Goal: Use online tool/utility: Use online tool/utility

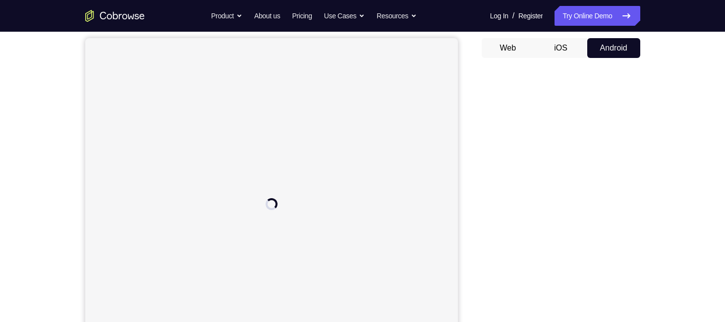
scroll to position [89, 0]
click at [560, 47] on button "iOS" at bounding box center [560, 50] width 53 height 20
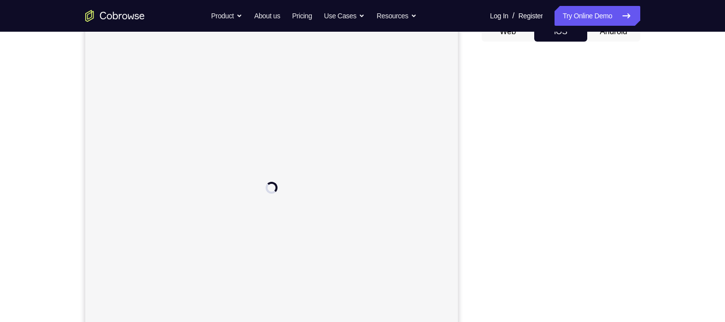
scroll to position [107, 0]
click at [621, 33] on button "Android" at bounding box center [613, 32] width 53 height 20
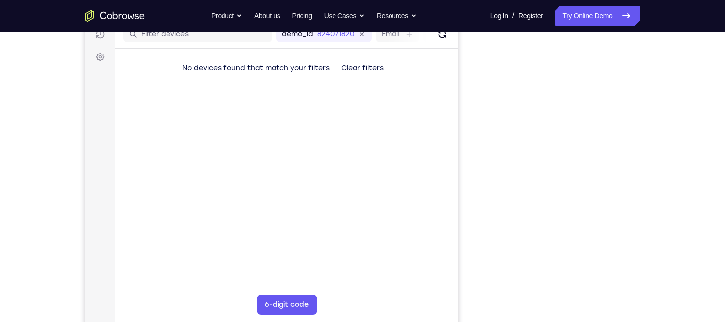
scroll to position [133, 0]
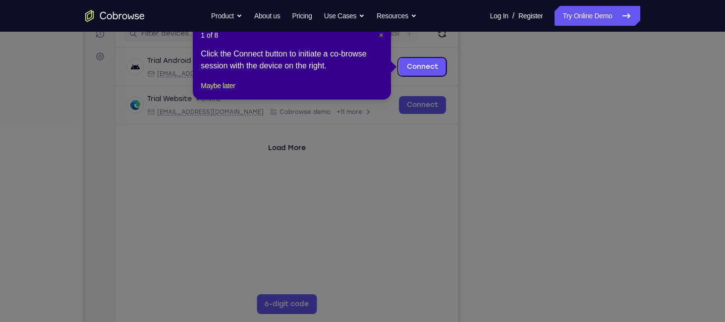
click at [382, 32] on span "×" at bounding box center [381, 35] width 4 height 8
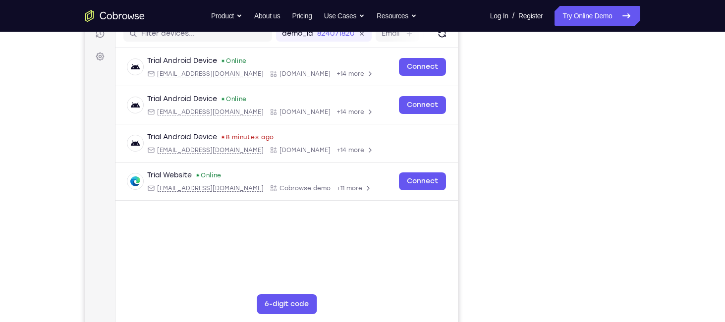
scroll to position [134, 0]
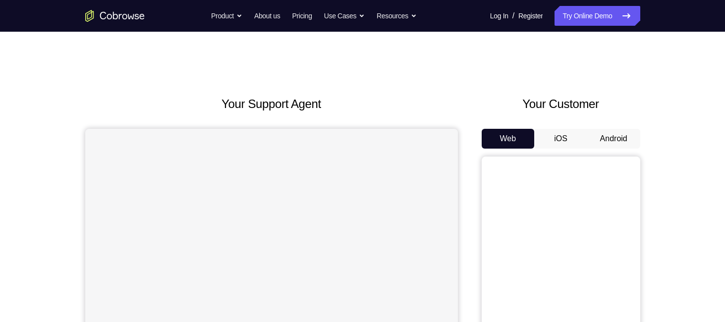
click at [618, 137] on button "Android" at bounding box center [613, 139] width 53 height 20
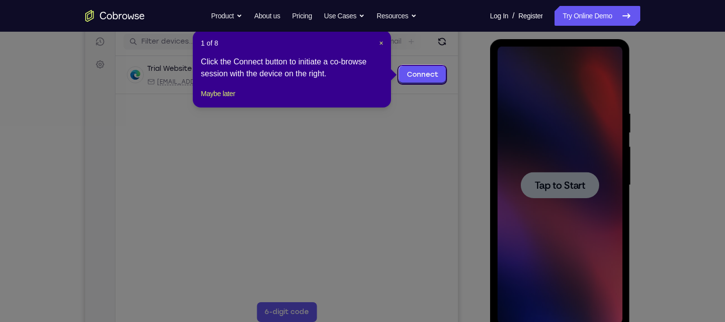
scroll to position [125, 0]
click at [381, 42] on span "×" at bounding box center [381, 43] width 4 height 8
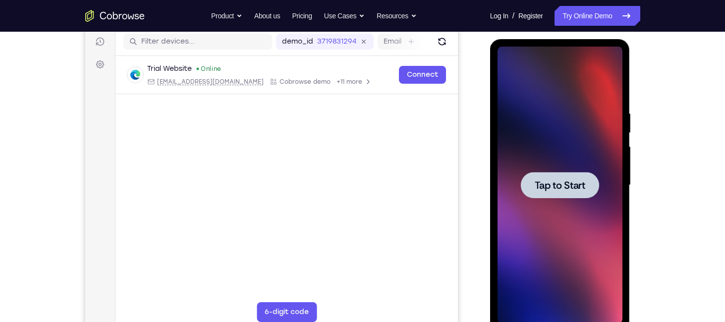
click at [536, 181] on span "Tap to Start" at bounding box center [560, 185] width 51 height 10
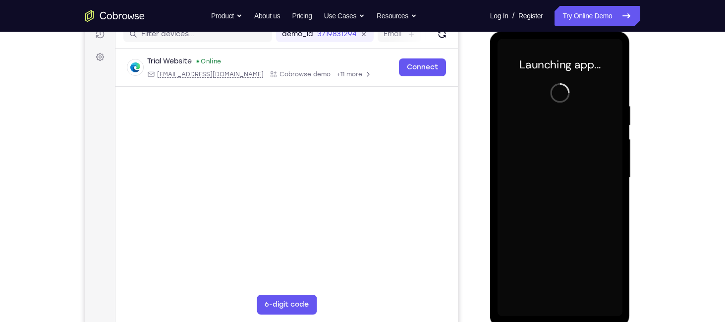
scroll to position [133, 0]
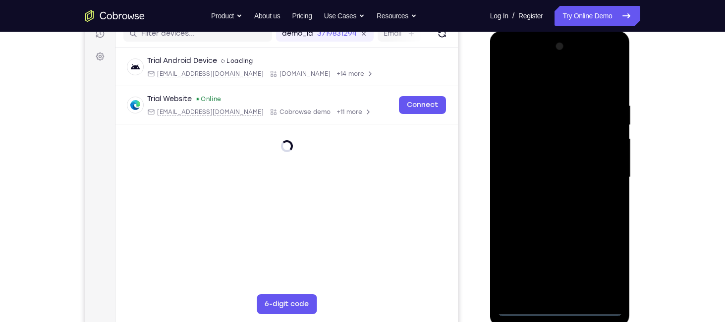
click at [558, 309] on div at bounding box center [560, 178] width 125 height 278
click at [597, 250] on div at bounding box center [560, 178] width 125 height 278
click at [601, 263] on div at bounding box center [560, 178] width 125 height 278
click at [533, 84] on div at bounding box center [560, 178] width 125 height 278
click at [598, 169] on div at bounding box center [560, 178] width 125 height 278
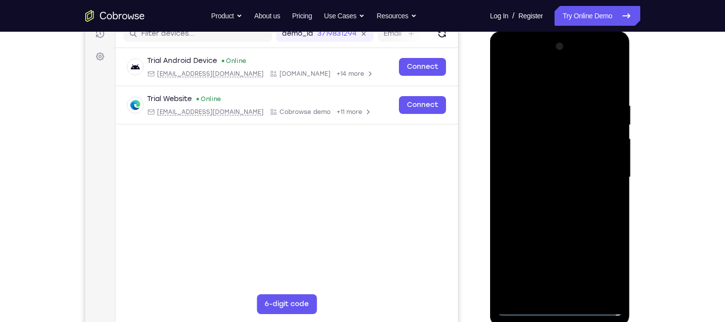
click at [550, 196] on div at bounding box center [560, 178] width 125 height 278
click at [536, 171] on div at bounding box center [560, 178] width 125 height 278
click at [536, 159] on div at bounding box center [560, 178] width 125 height 278
click at [538, 172] on div at bounding box center [560, 178] width 125 height 278
click at [538, 210] on div at bounding box center [560, 178] width 125 height 278
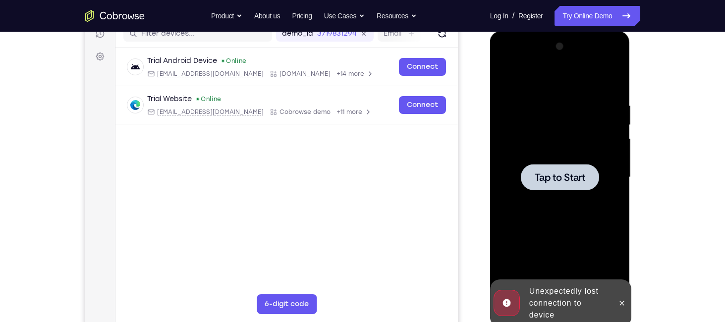
click at [547, 169] on div at bounding box center [560, 177] width 78 height 26
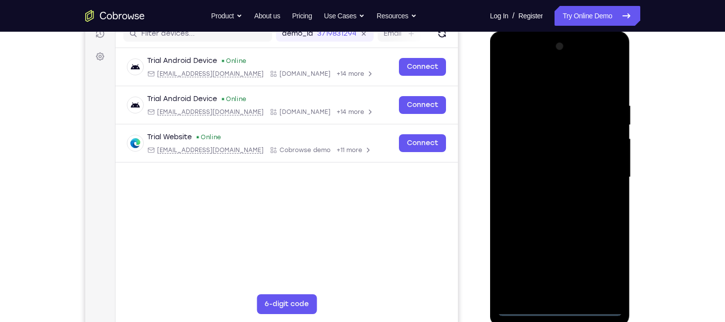
click at [557, 310] on div at bounding box center [560, 178] width 125 height 278
click at [603, 266] on div at bounding box center [560, 178] width 125 height 278
click at [539, 76] on div at bounding box center [560, 178] width 125 height 278
click at [602, 176] on div at bounding box center [560, 178] width 125 height 278
click at [548, 292] on div at bounding box center [560, 178] width 125 height 278
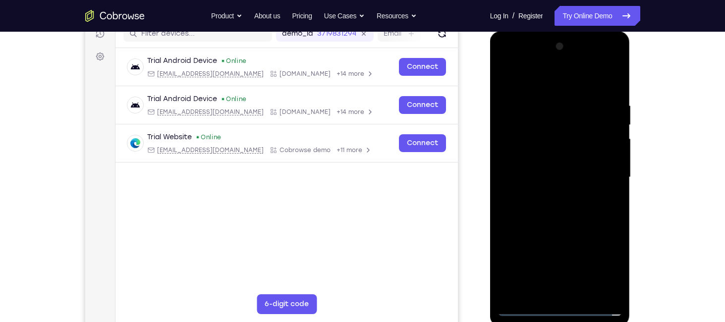
click at [542, 173] on div at bounding box center [560, 178] width 125 height 278
click at [545, 155] on div at bounding box center [560, 178] width 125 height 278
click at [519, 157] on div at bounding box center [560, 178] width 125 height 278
click at [538, 178] on div at bounding box center [560, 178] width 125 height 278
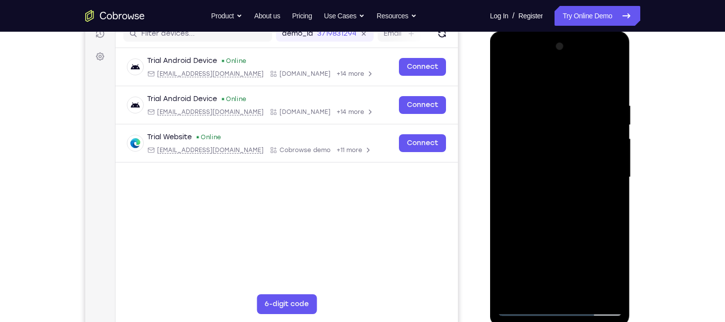
click at [609, 82] on div at bounding box center [560, 178] width 125 height 278
click at [609, 80] on div at bounding box center [560, 178] width 125 height 278
click at [605, 80] on div at bounding box center [560, 178] width 125 height 278
click at [617, 292] on div at bounding box center [560, 178] width 125 height 278
click at [615, 74] on div at bounding box center [560, 178] width 125 height 278
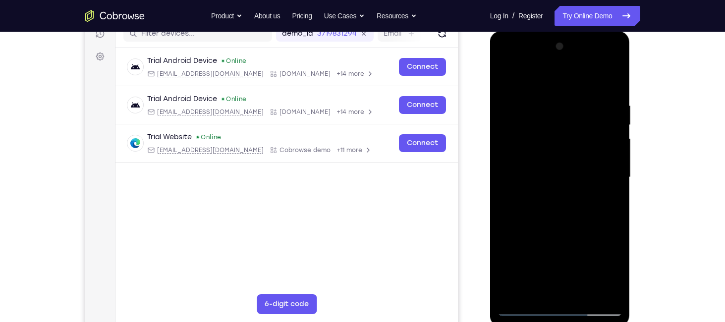
click at [506, 80] on div at bounding box center [560, 178] width 125 height 278
click at [516, 31] on div at bounding box center [560, 31] width 140 height 0
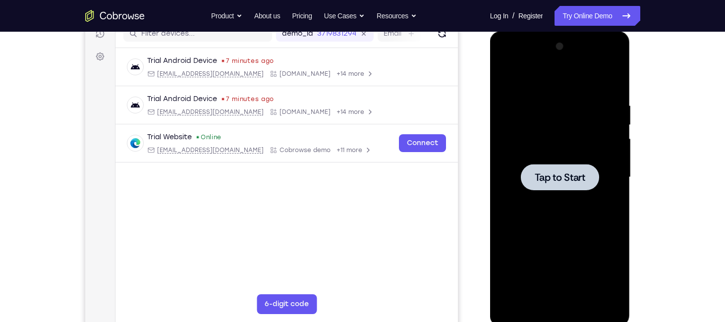
click at [586, 179] on div at bounding box center [560, 177] width 78 height 26
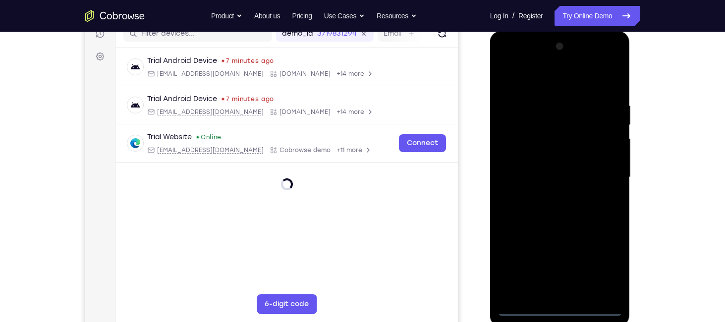
click at [555, 302] on div at bounding box center [560, 178] width 125 height 278
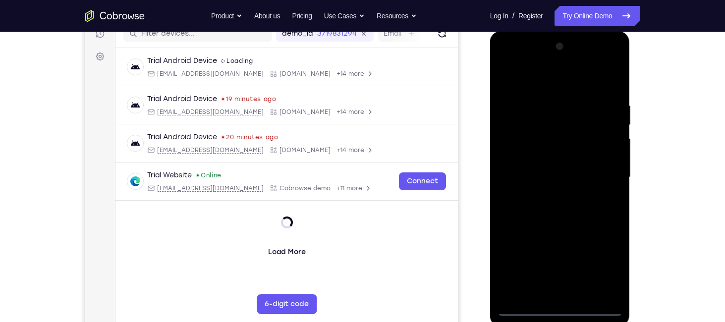
click at [562, 308] on div at bounding box center [560, 178] width 125 height 278
click at [609, 258] on div at bounding box center [560, 178] width 125 height 278
click at [536, 81] on div at bounding box center [560, 178] width 125 height 278
click at [601, 173] on div at bounding box center [560, 178] width 125 height 278
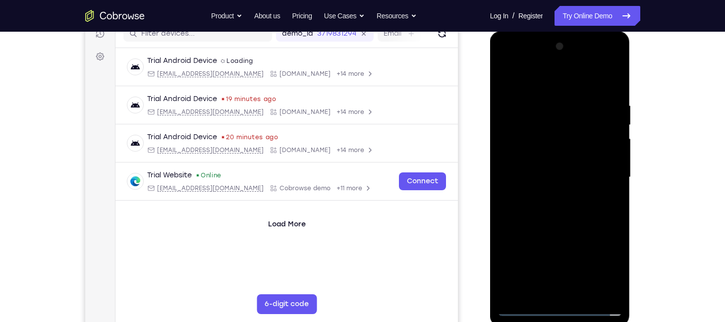
click at [546, 292] on div at bounding box center [560, 178] width 125 height 278
click at [528, 171] on div at bounding box center [560, 178] width 125 height 278
click at [529, 156] on div at bounding box center [560, 178] width 125 height 278
